Goal: Task Accomplishment & Management: Manage account settings

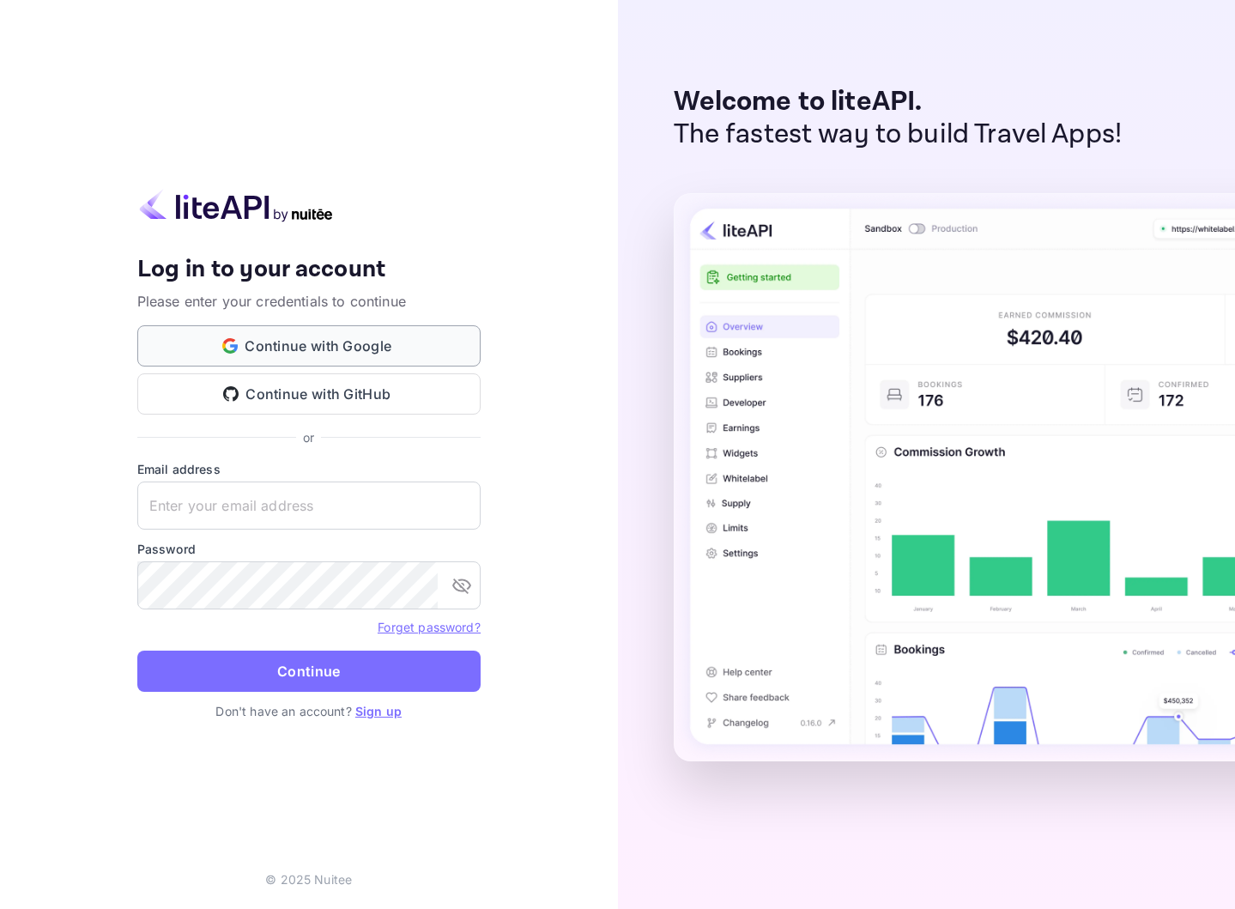
click at [299, 356] on button "Continue with Google" at bounding box center [308, 345] width 343 height 41
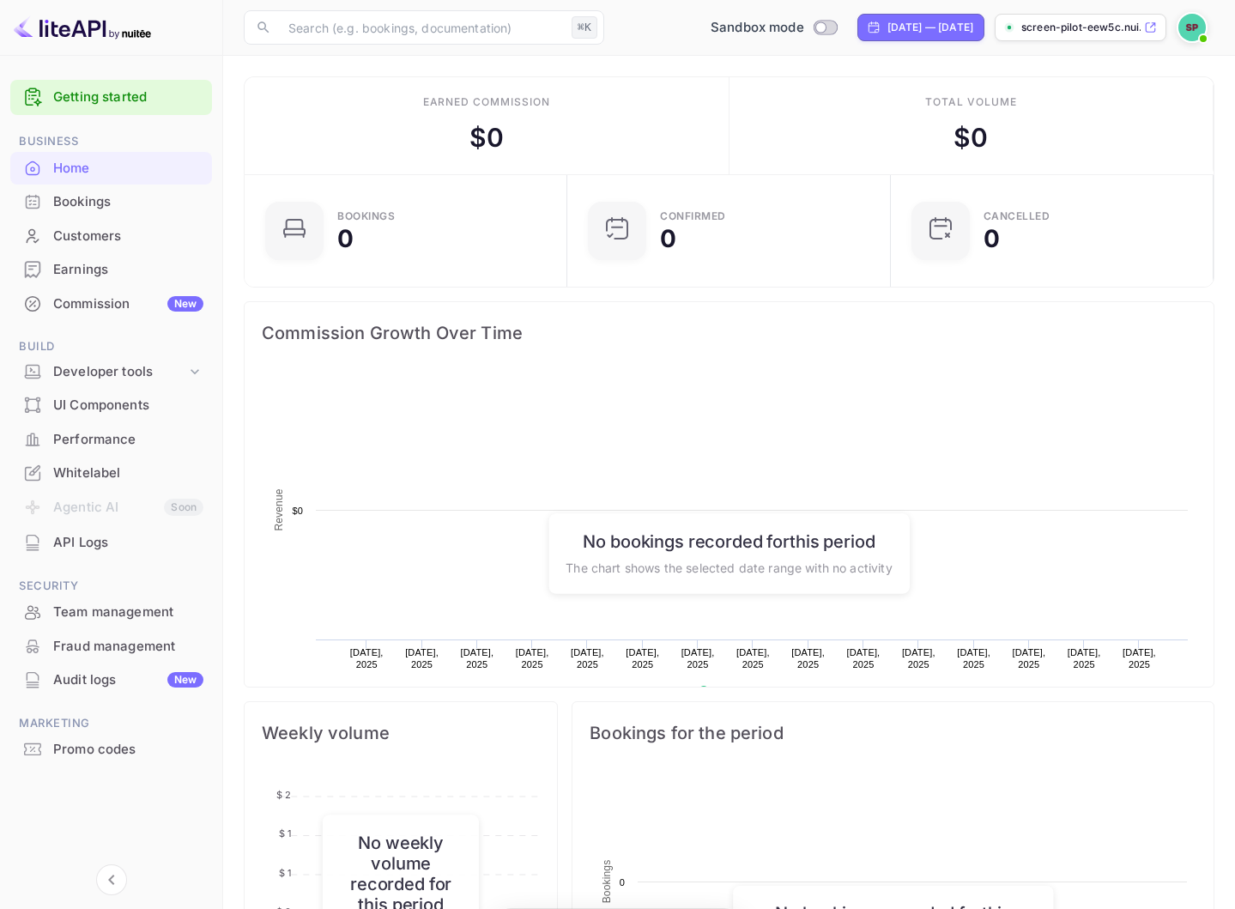
scroll to position [279, 313]
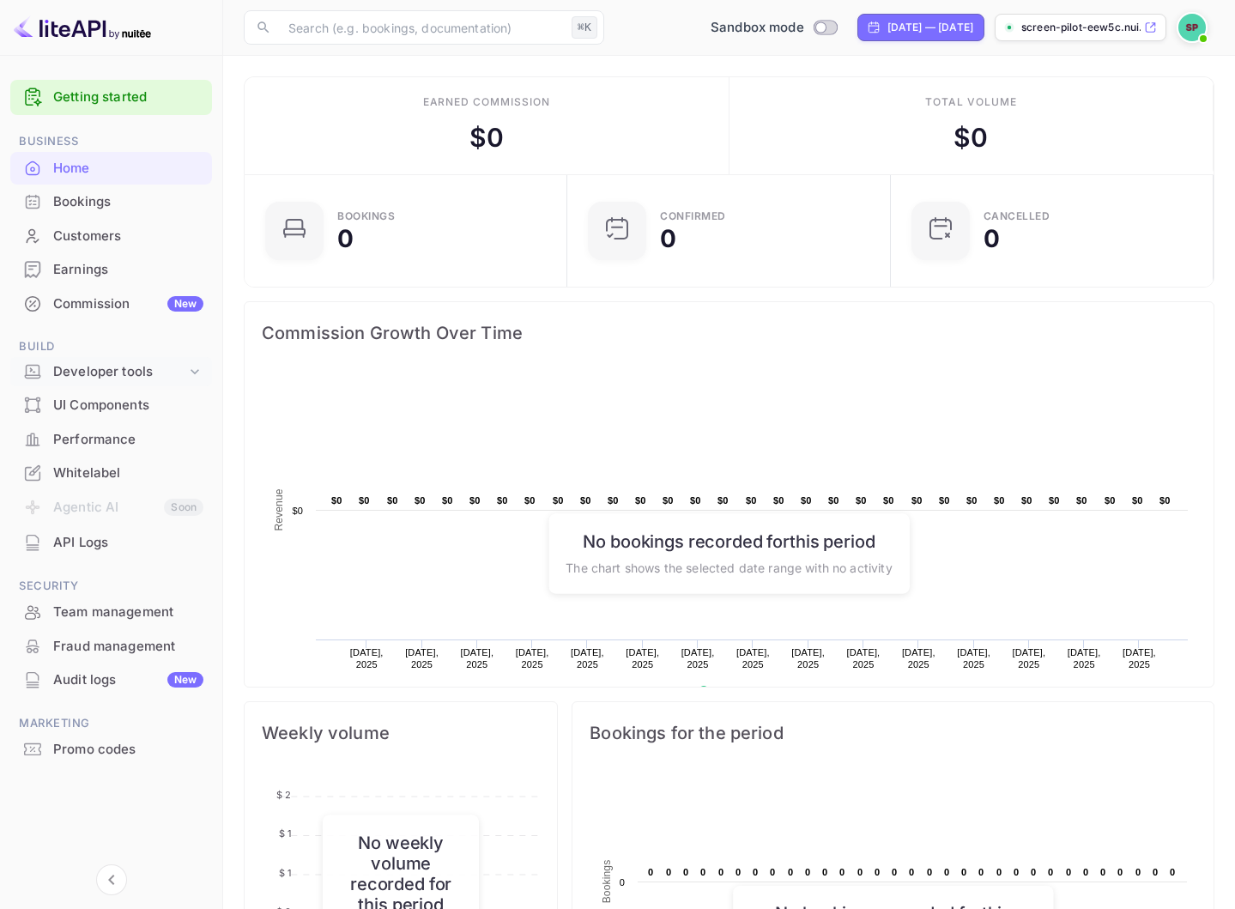
click at [191, 372] on icon at bounding box center [194, 371] width 17 height 17
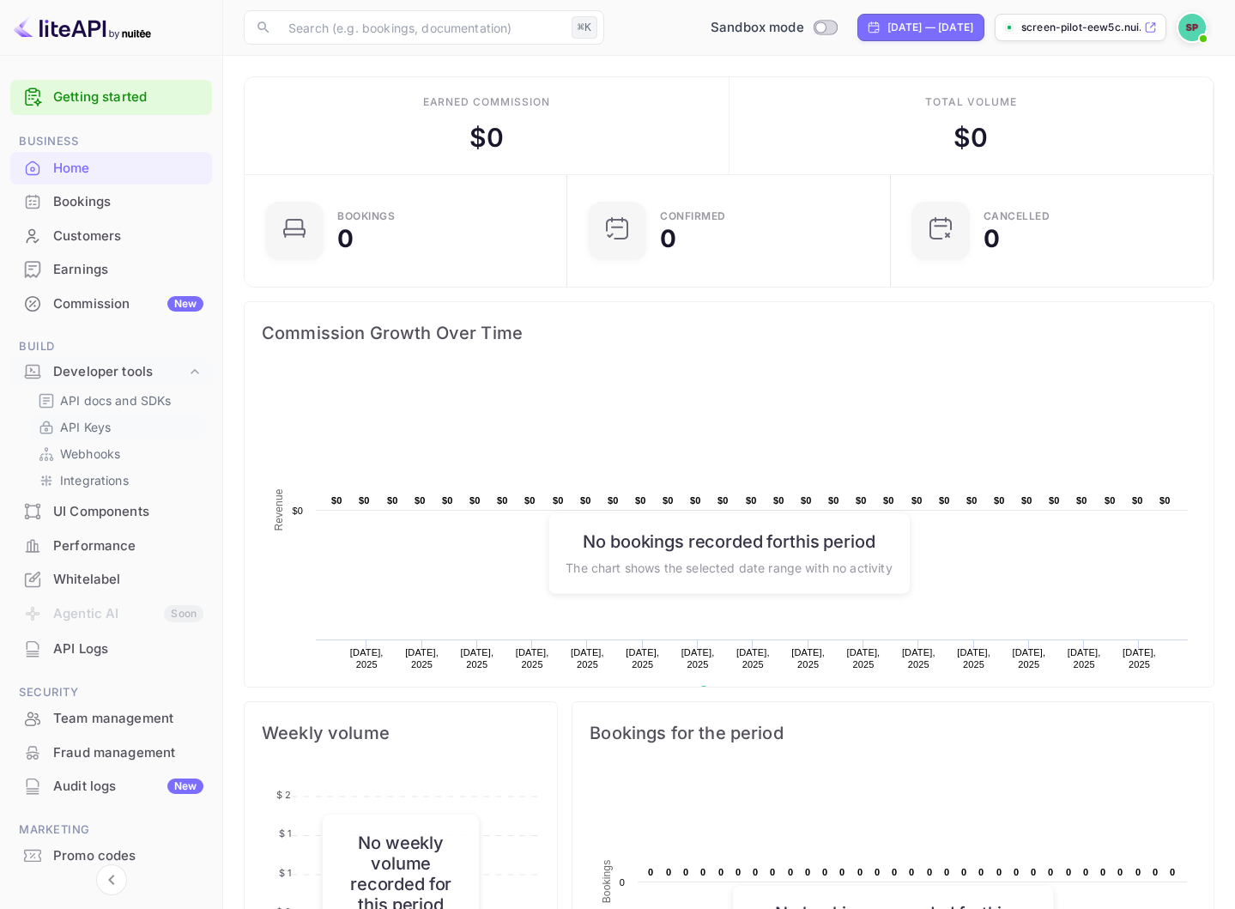
click at [98, 425] on p "API Keys" at bounding box center [85, 427] width 51 height 18
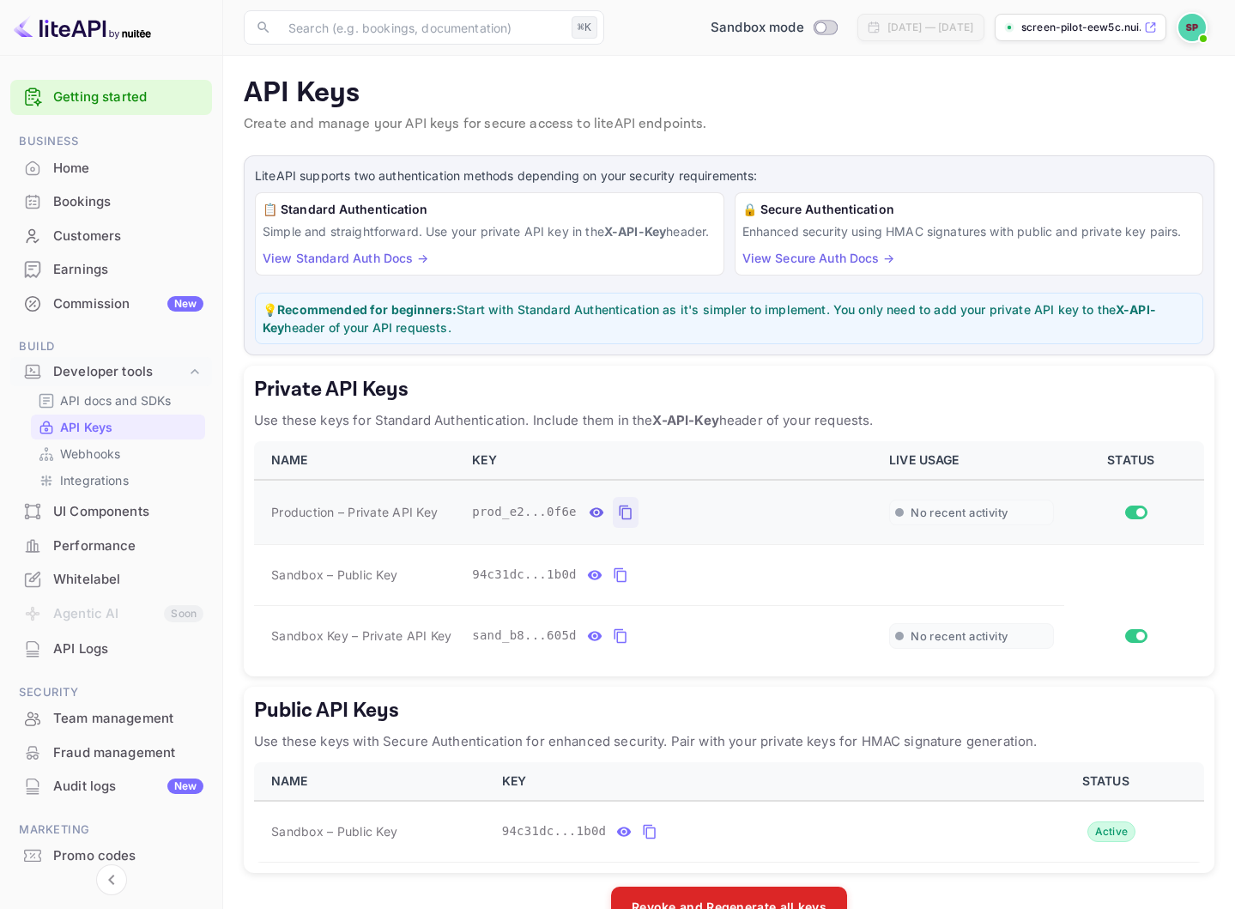
click at [627, 523] on icon "private api keys table" at bounding box center [625, 512] width 15 height 21
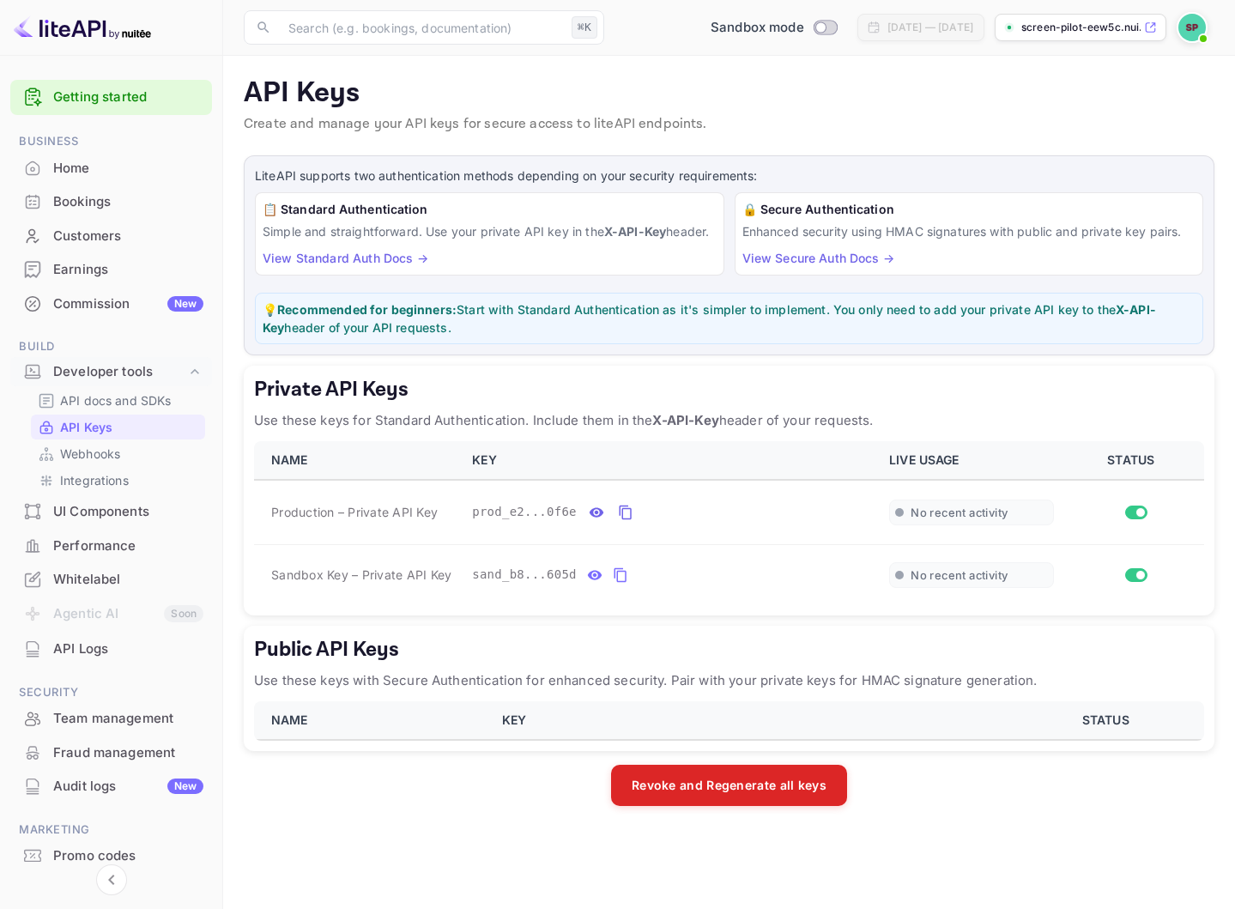
click at [96, 98] on link "Getting started" at bounding box center [128, 98] width 150 height 20
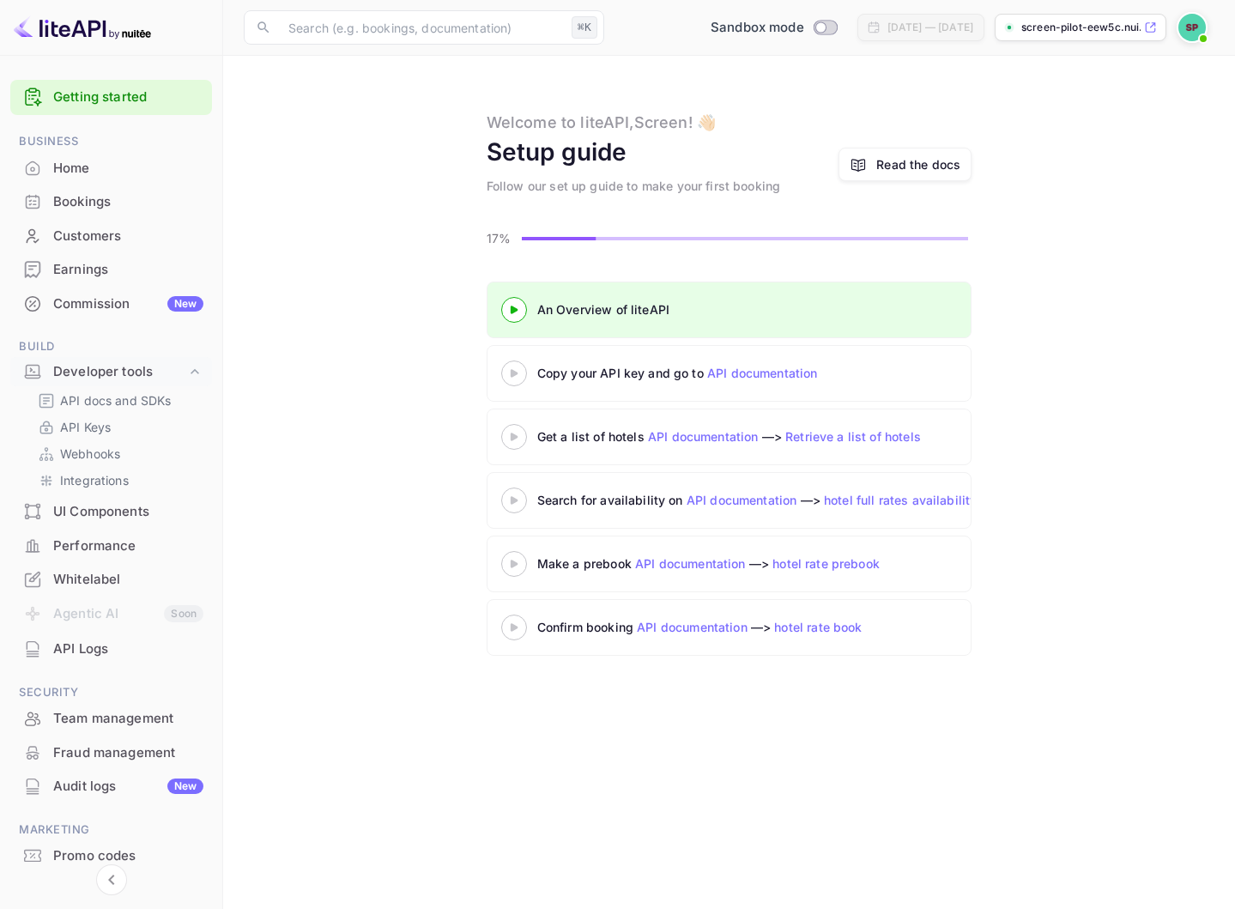
click at [770, 373] on link "API documentation" at bounding box center [762, 373] width 111 height 15
